Goal: Transaction & Acquisition: Purchase product/service

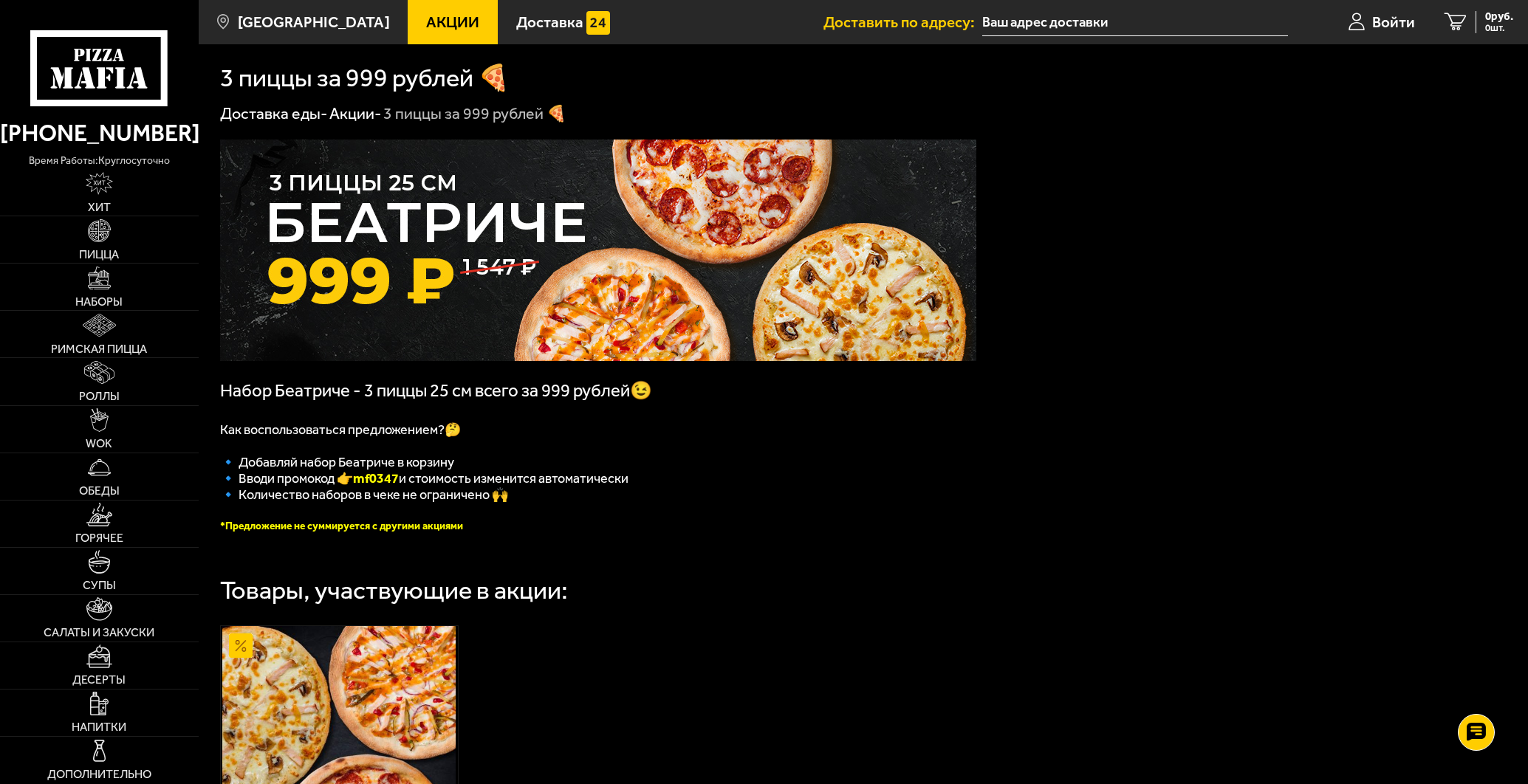
click at [444, 21] on span "Акции" at bounding box center [452, 23] width 53 height 15
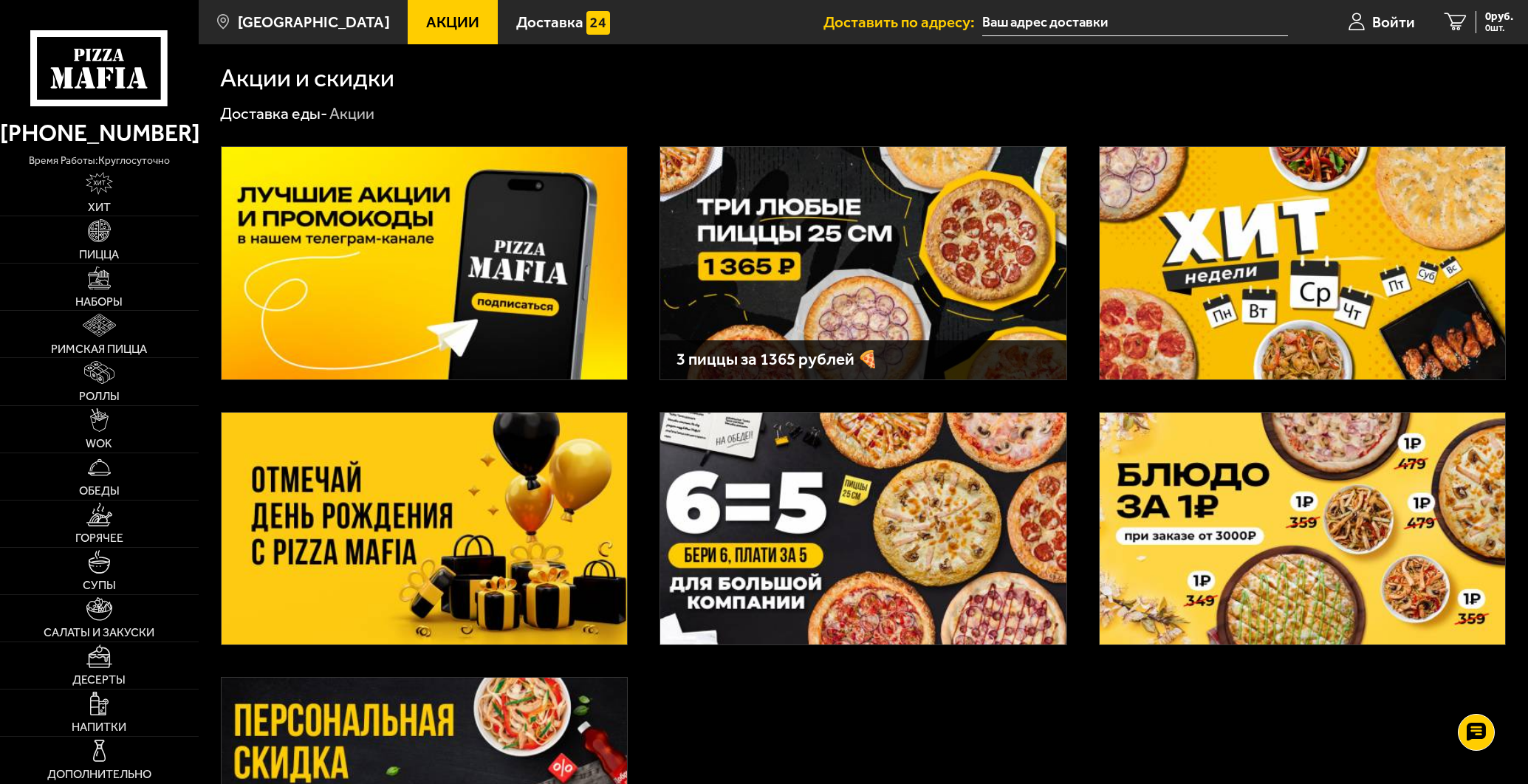
click at [444, 514] on img at bounding box center [424, 529] width 406 height 233
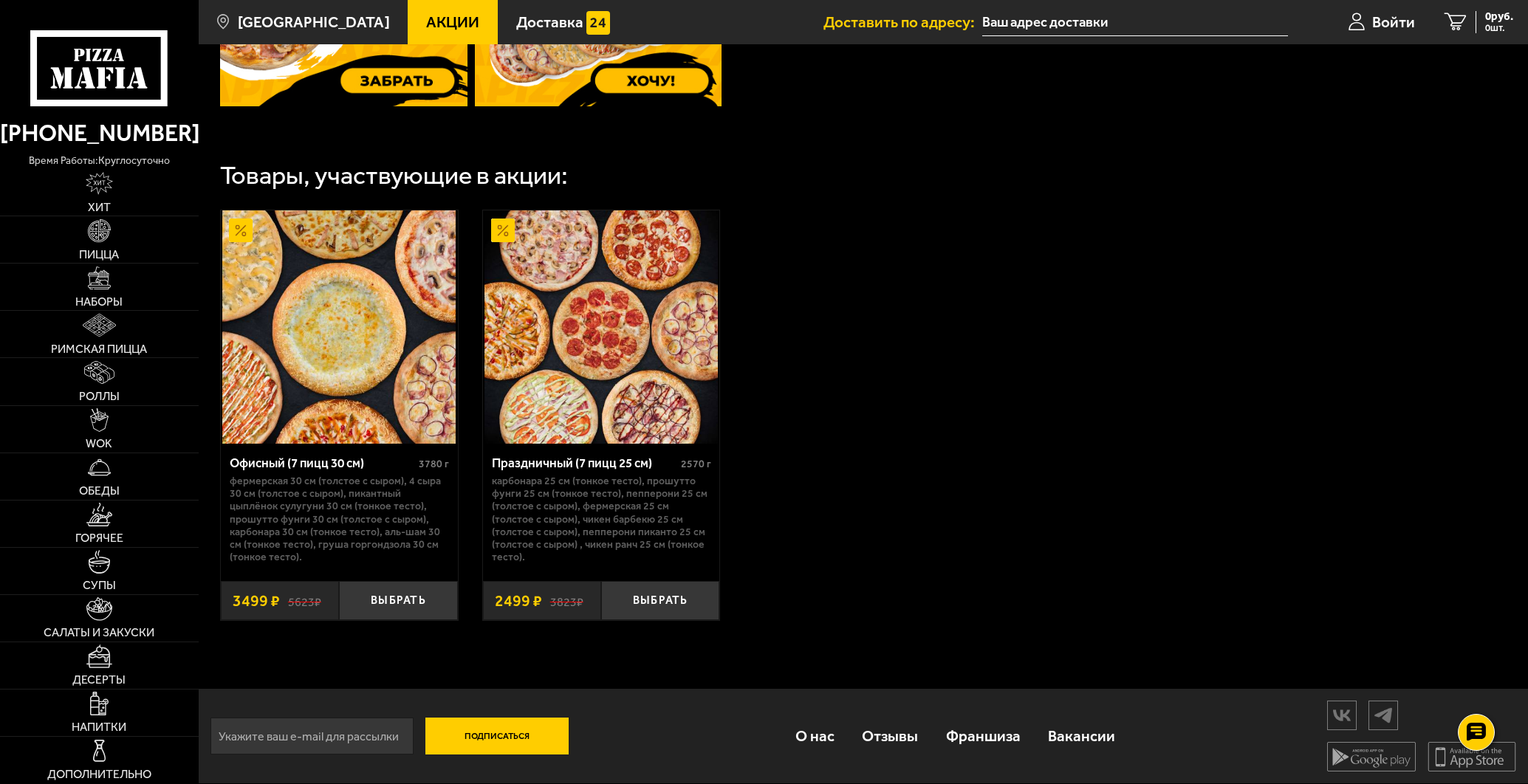
scroll to position [253, 0]
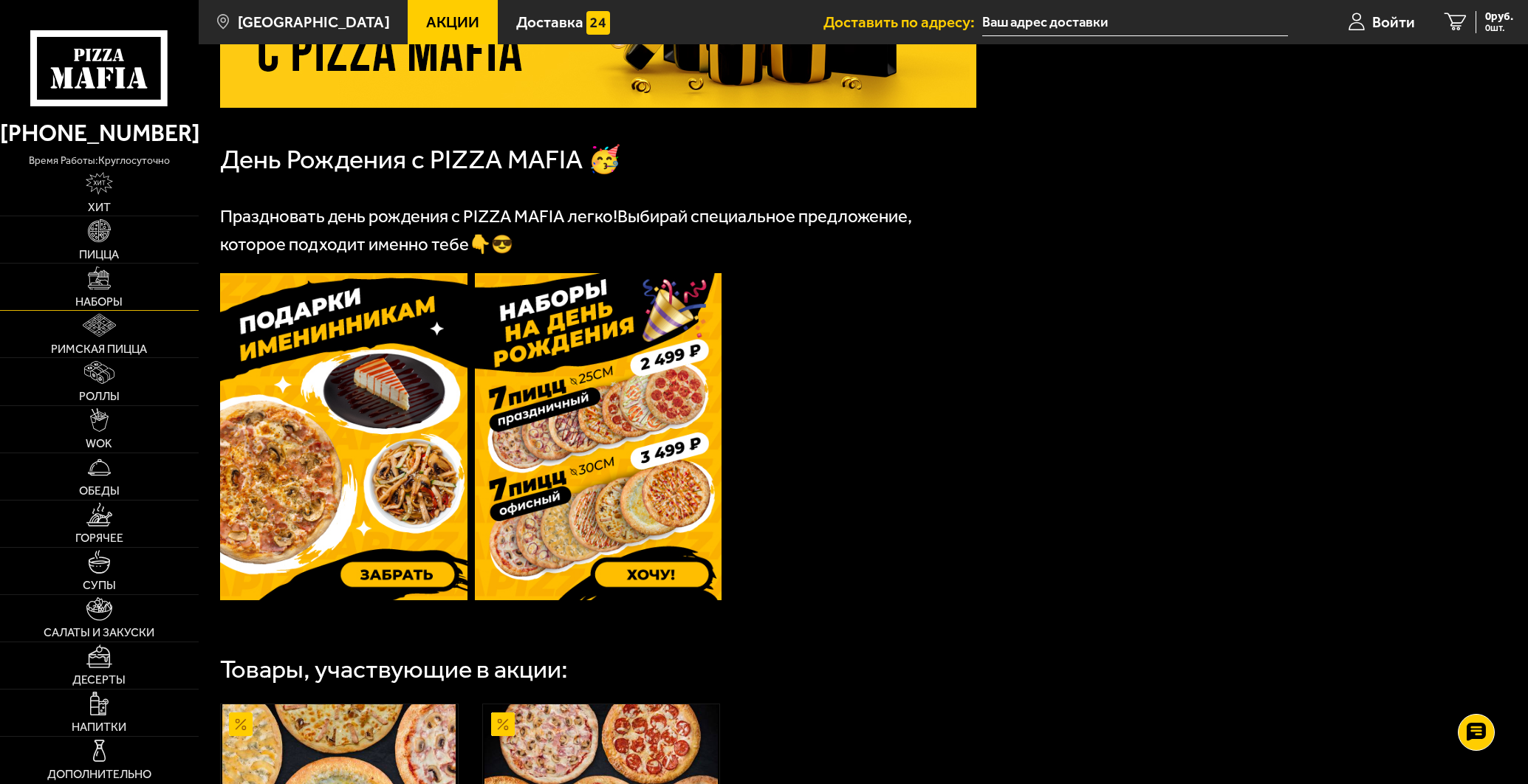
click at [89, 293] on link "Наборы" at bounding box center [99, 286] width 199 height 46
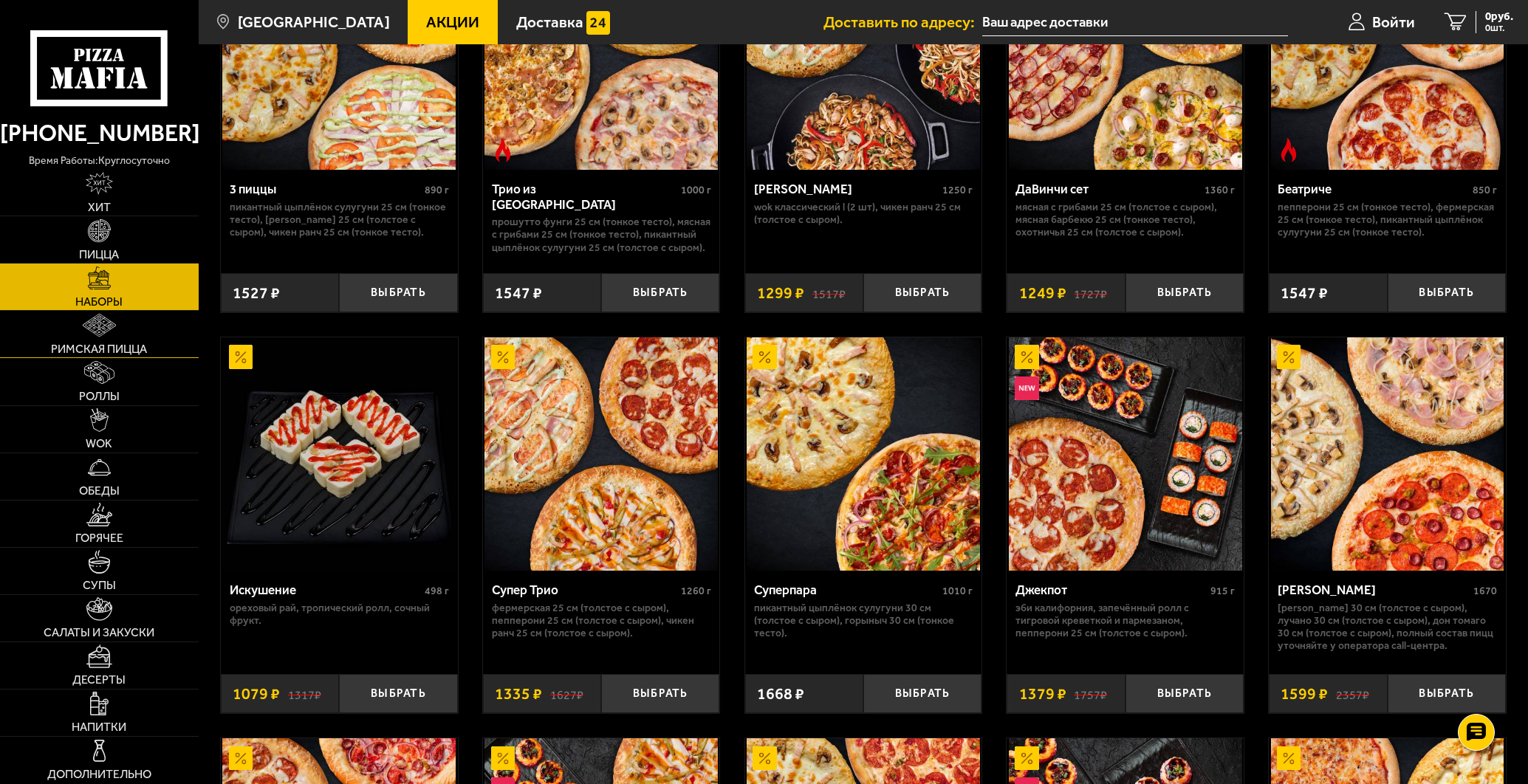
scroll to position [556, 0]
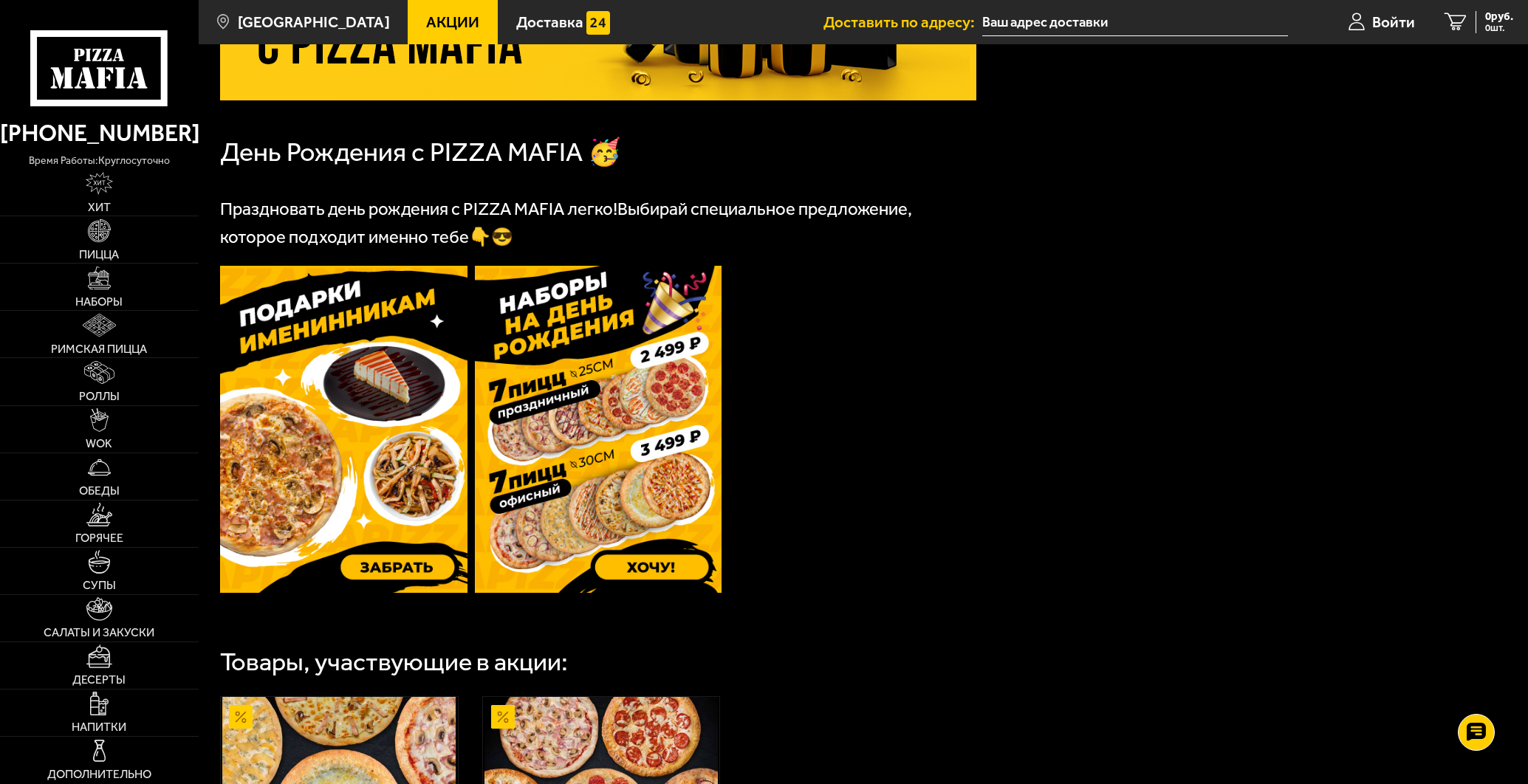
scroll to position [317, 0]
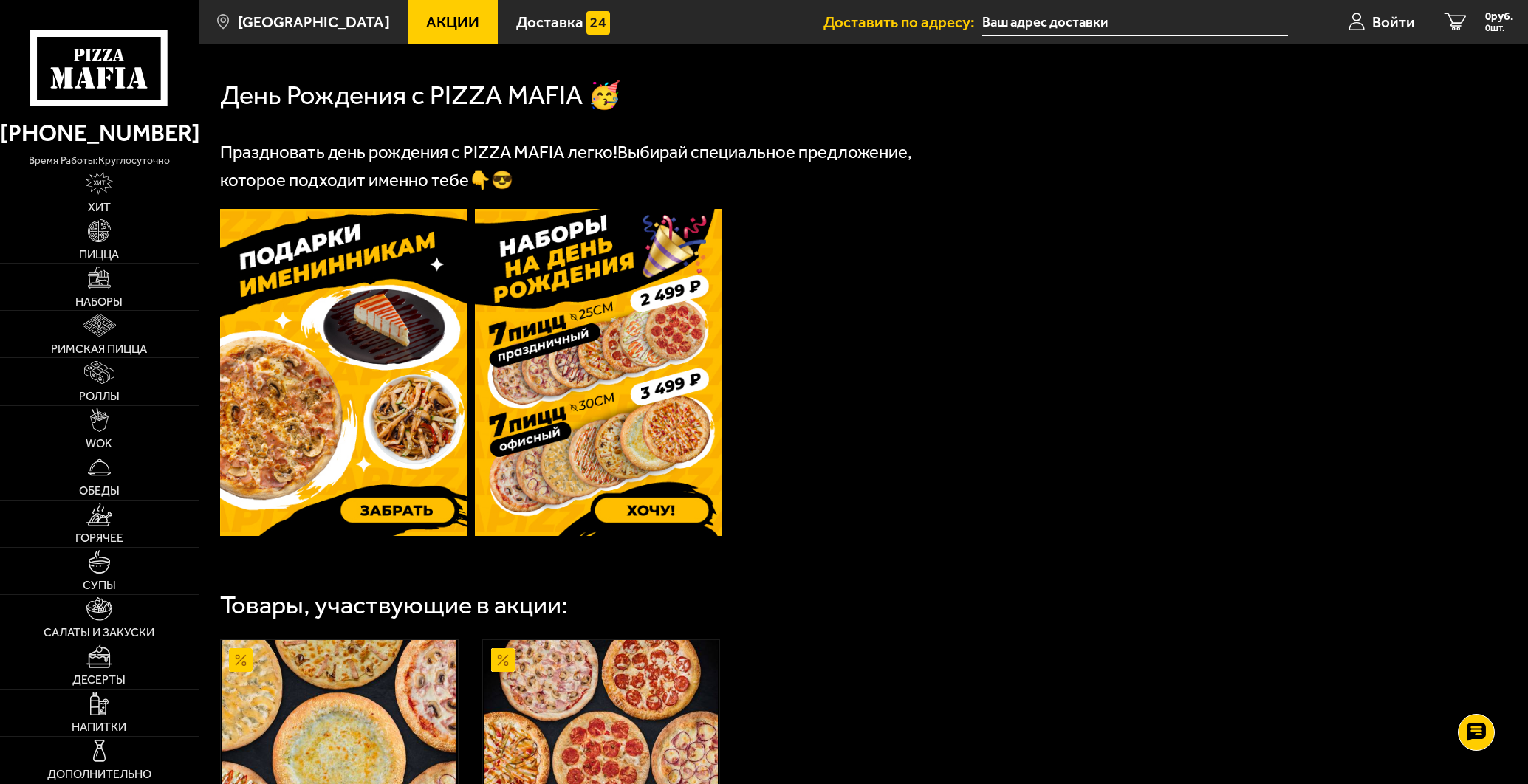
click at [597, 459] on img at bounding box center [599, 373] width 248 height 327
click at [113, 297] on span "Наборы" at bounding box center [99, 302] width 47 height 12
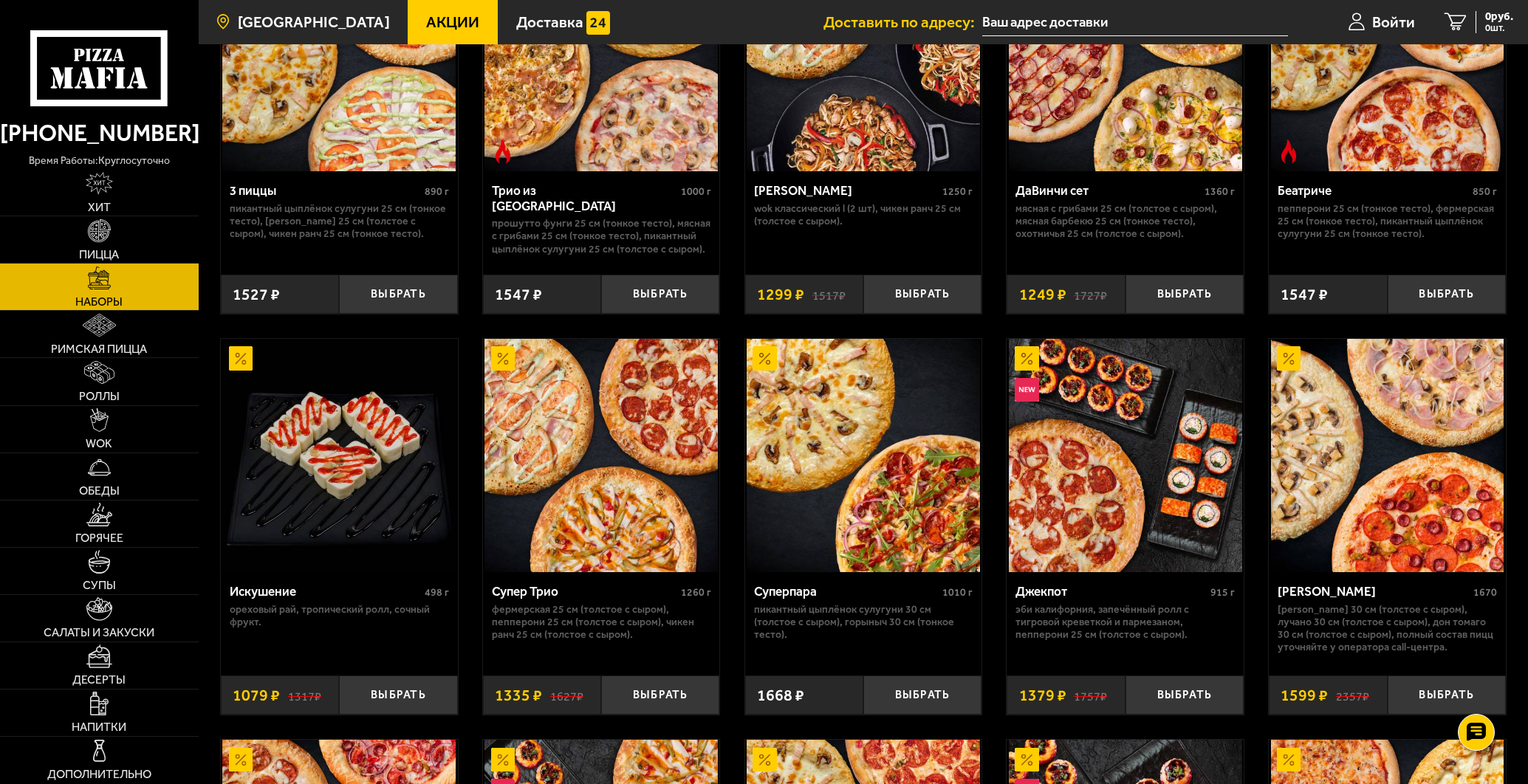
scroll to position [483, 0]
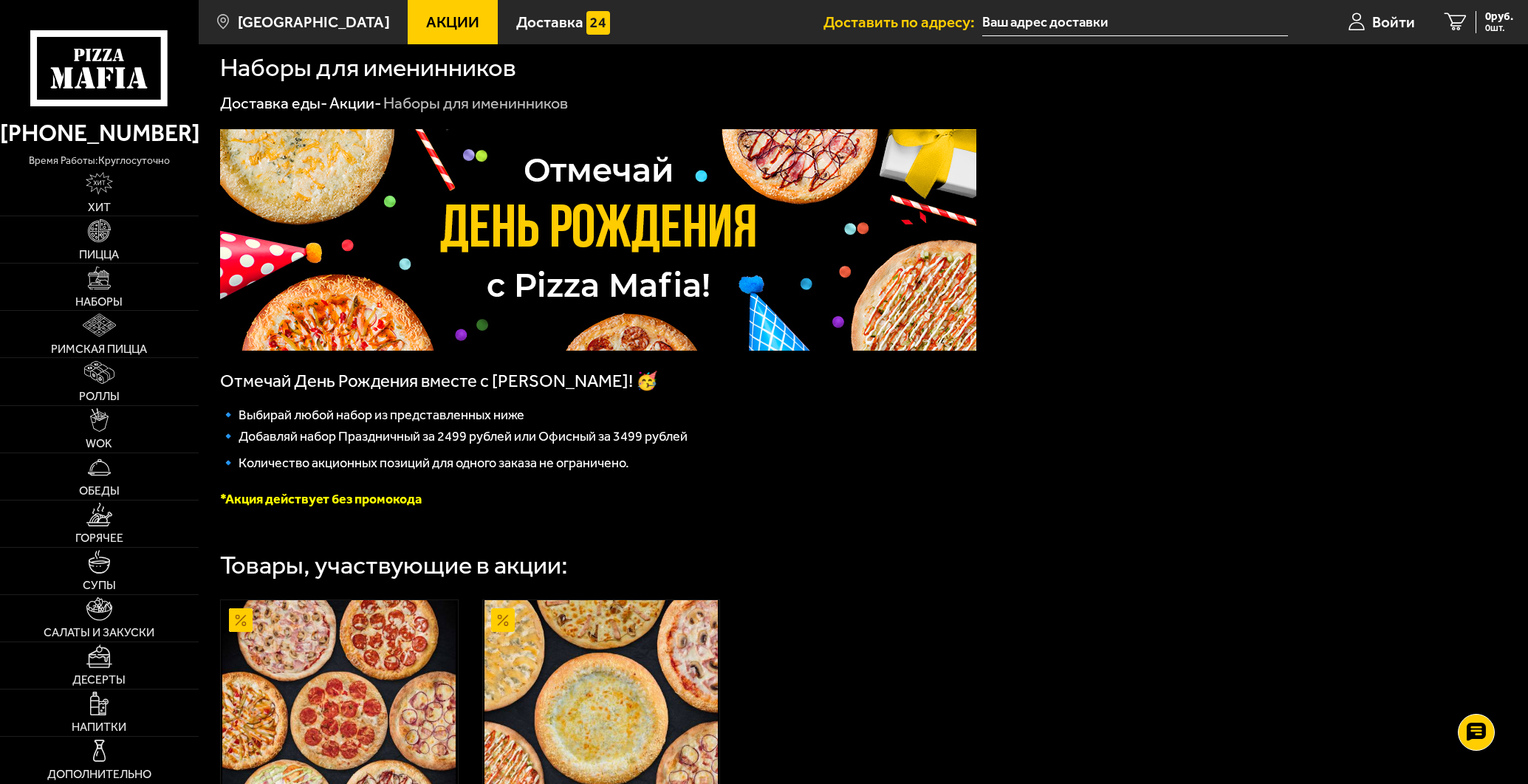
scroll to position [305, 0]
